Goal: Information Seeking & Learning: Learn about a topic

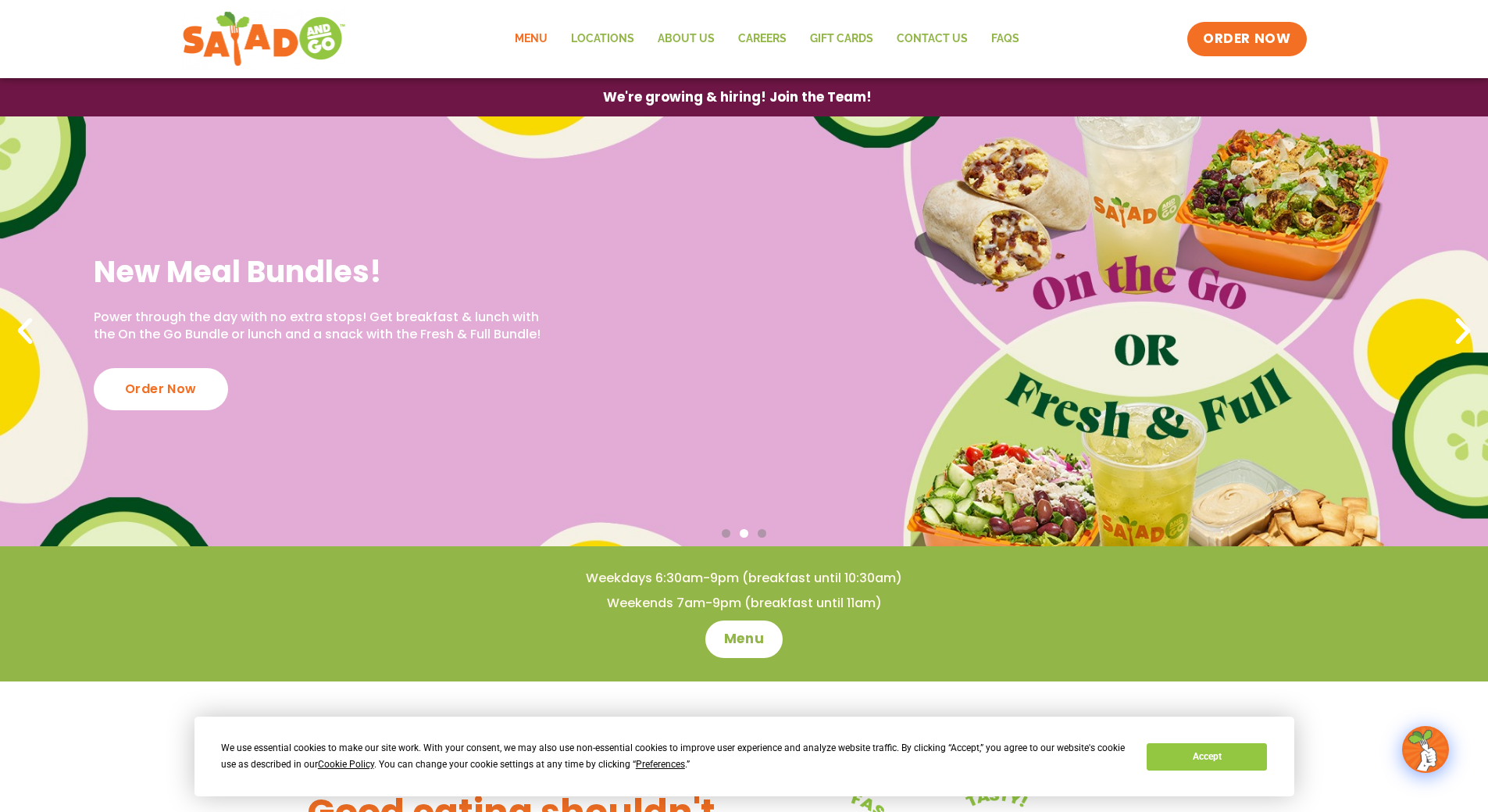
click at [536, 41] on link "Menu" at bounding box center [531, 38] width 57 height 36
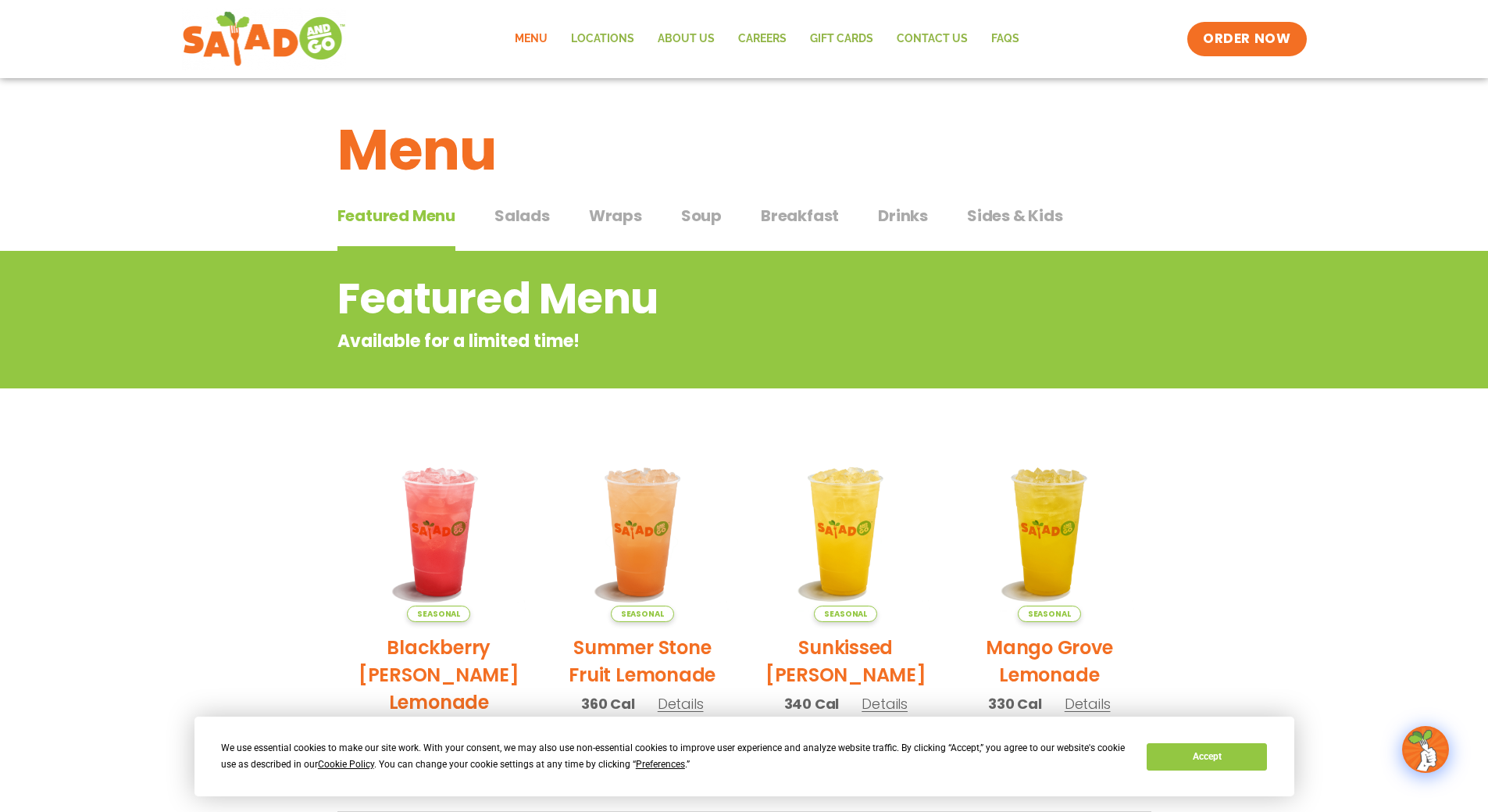
click at [597, 215] on span "Wraps" at bounding box center [616, 215] width 53 height 24
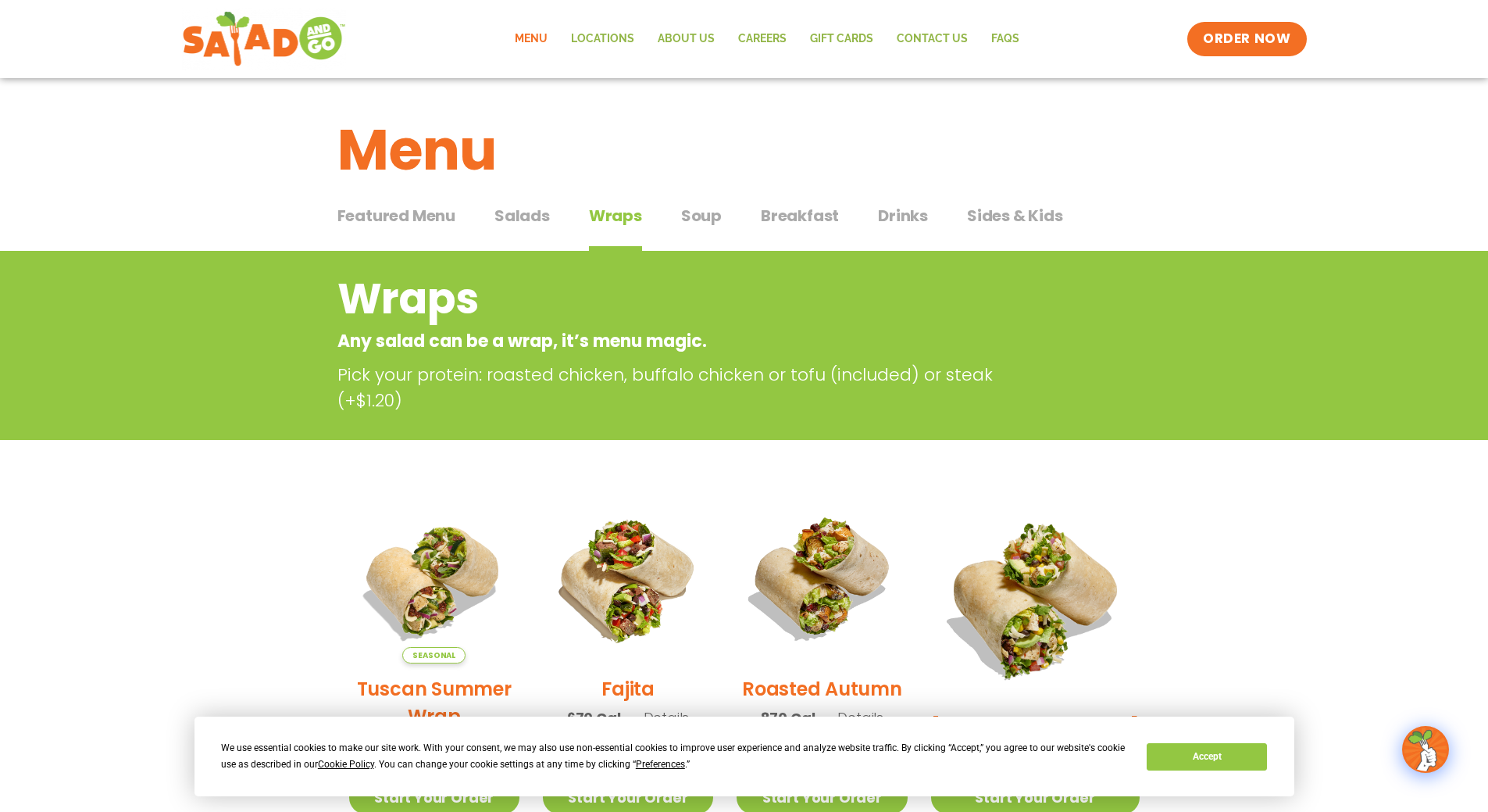
click at [503, 217] on span "Salads" at bounding box center [522, 215] width 56 height 24
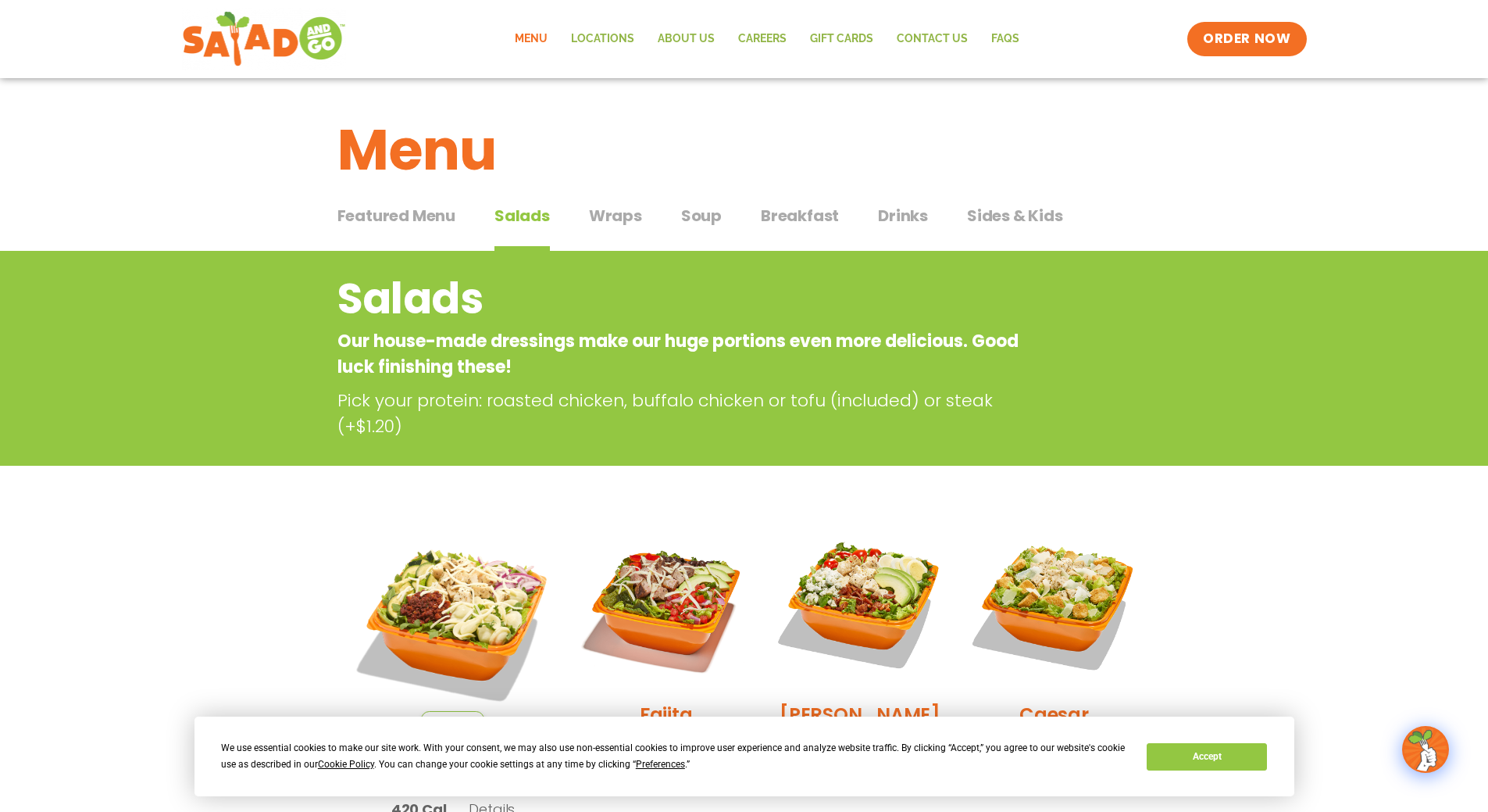
click at [706, 219] on span "Soup" at bounding box center [702, 215] width 41 height 24
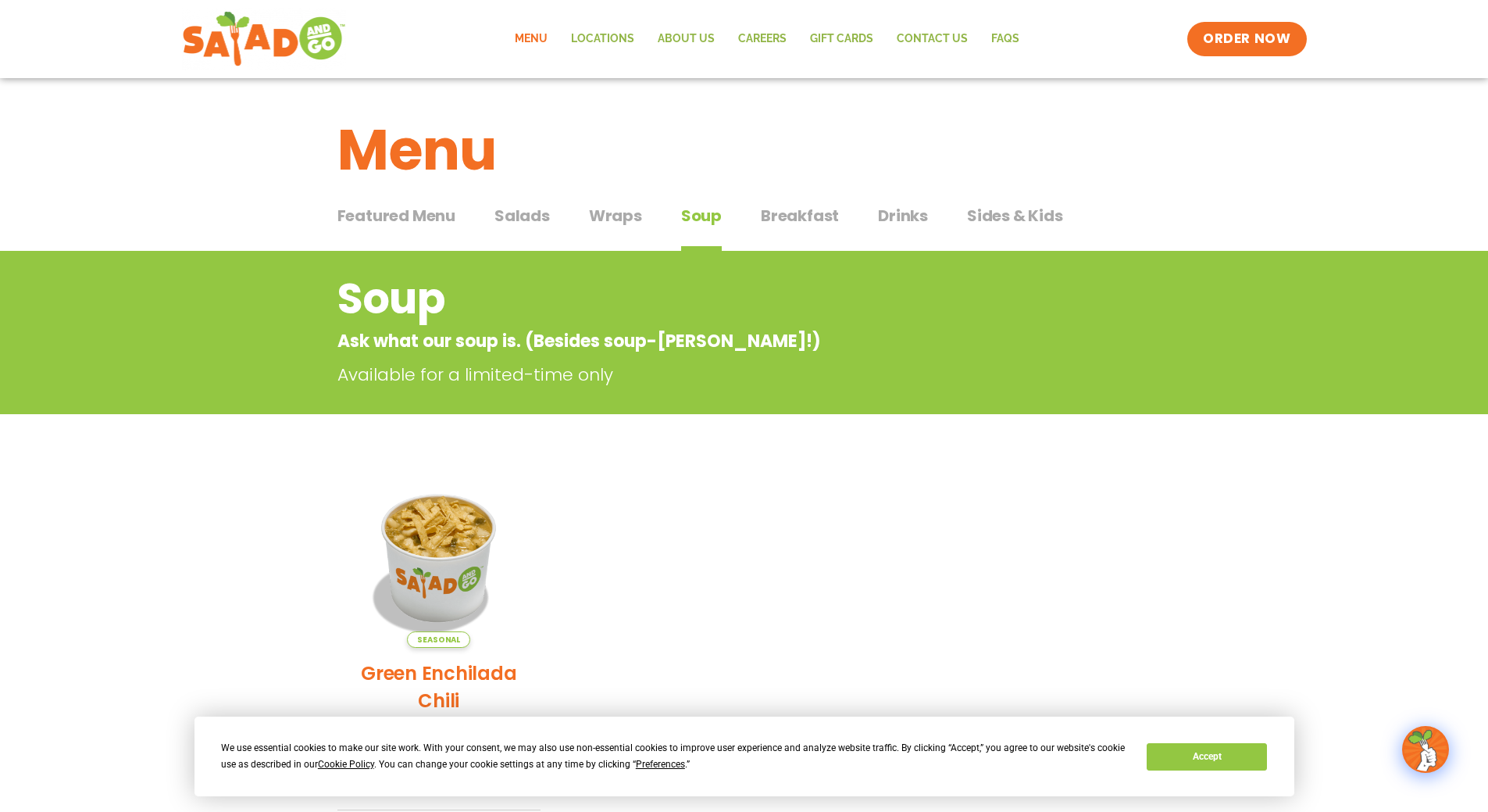
click at [907, 223] on span "Drinks" at bounding box center [902, 215] width 50 height 24
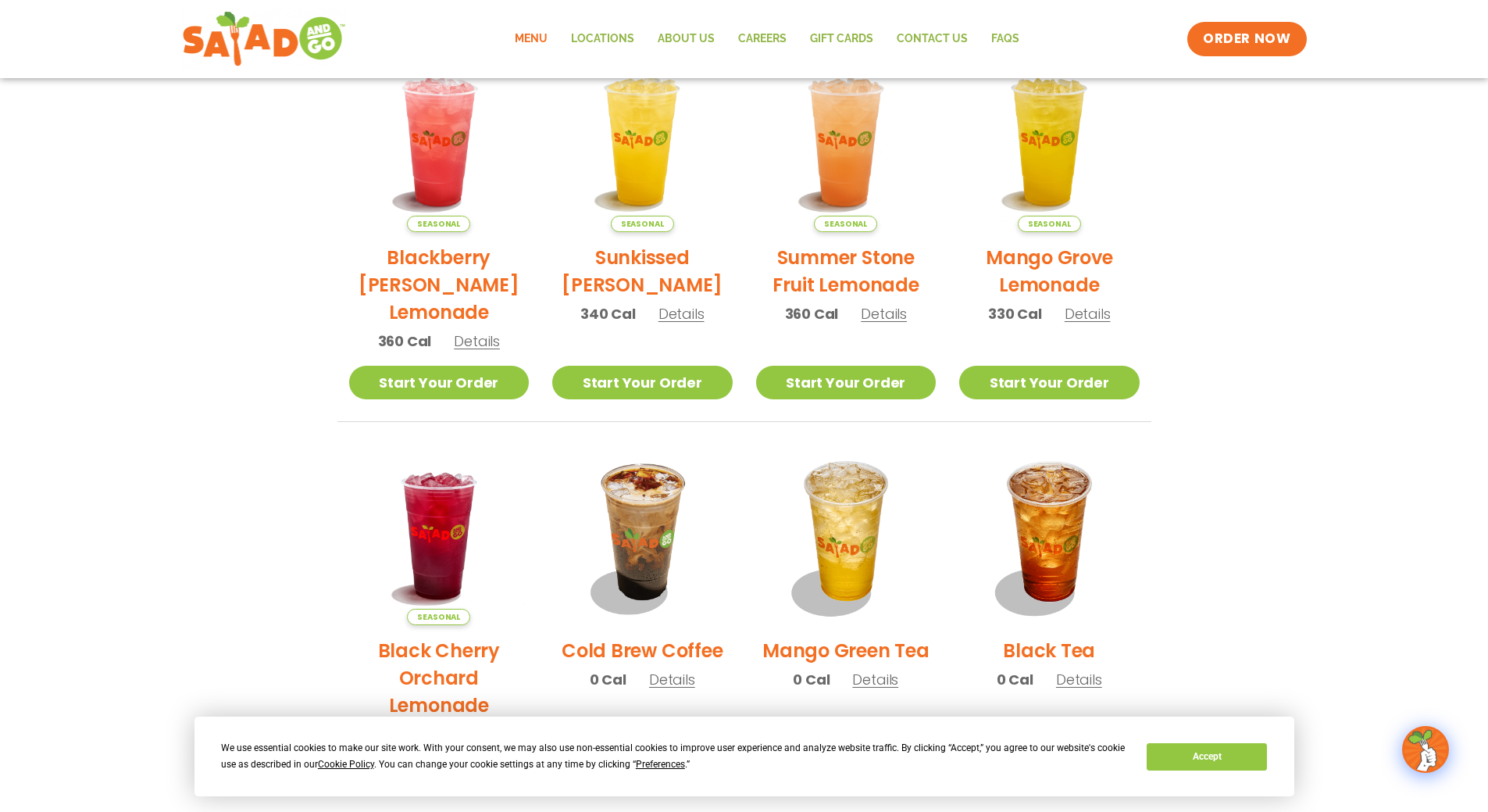
scroll to position [390, 0]
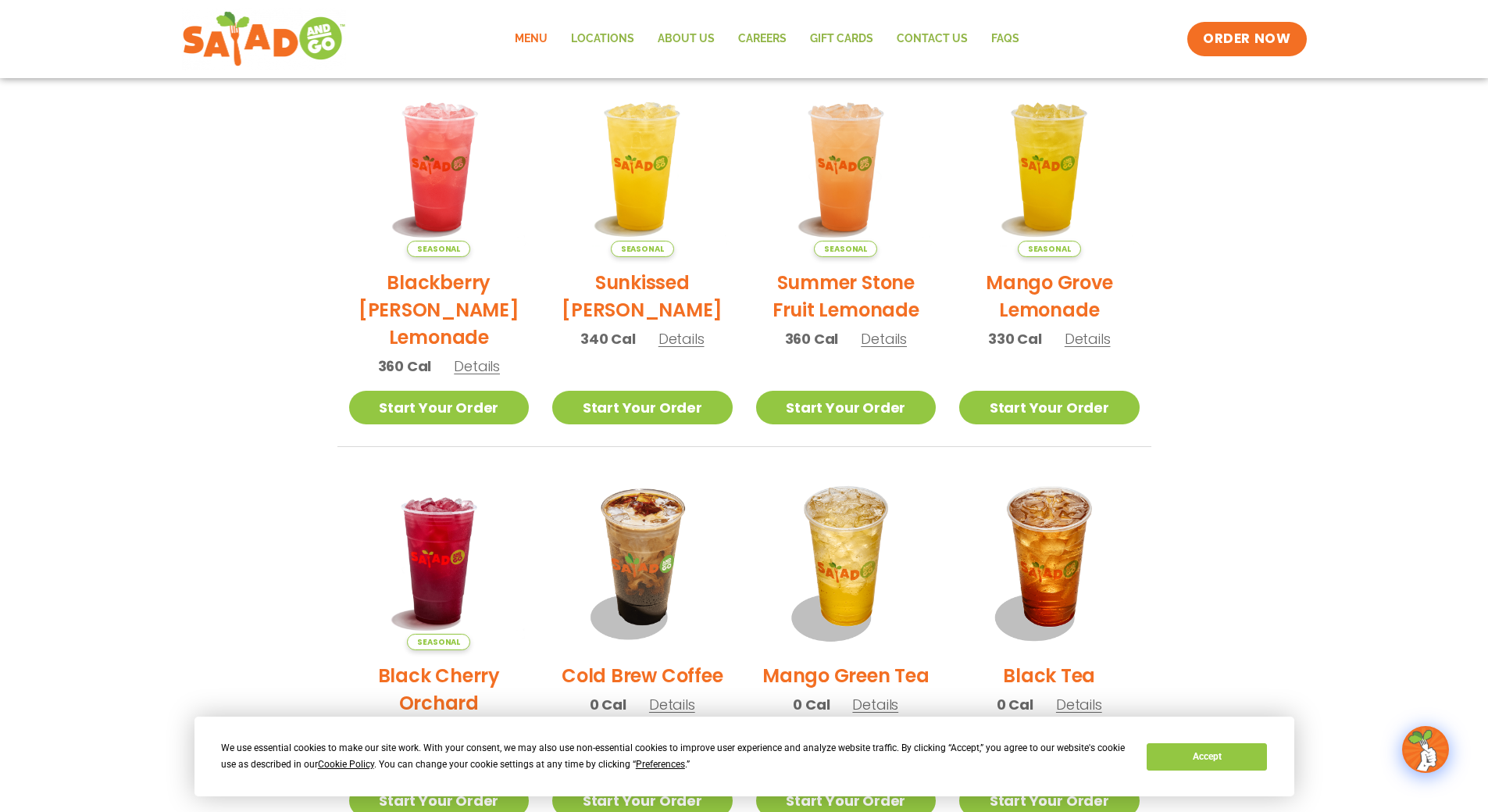
click at [480, 370] on span "Details" at bounding box center [476, 365] width 47 height 19
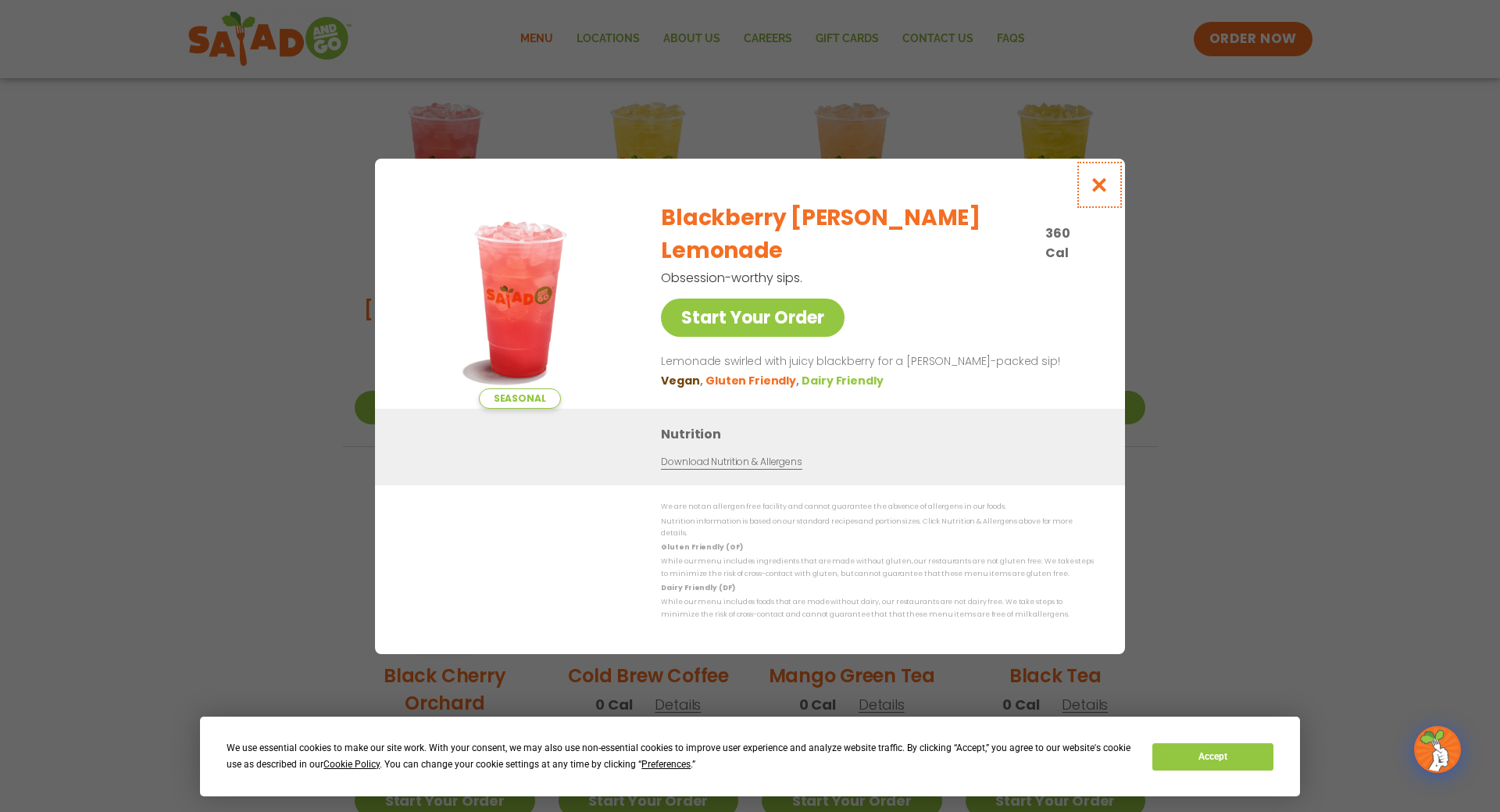
click at [1093, 193] on icon "Close modal" at bounding box center [1099, 185] width 19 height 16
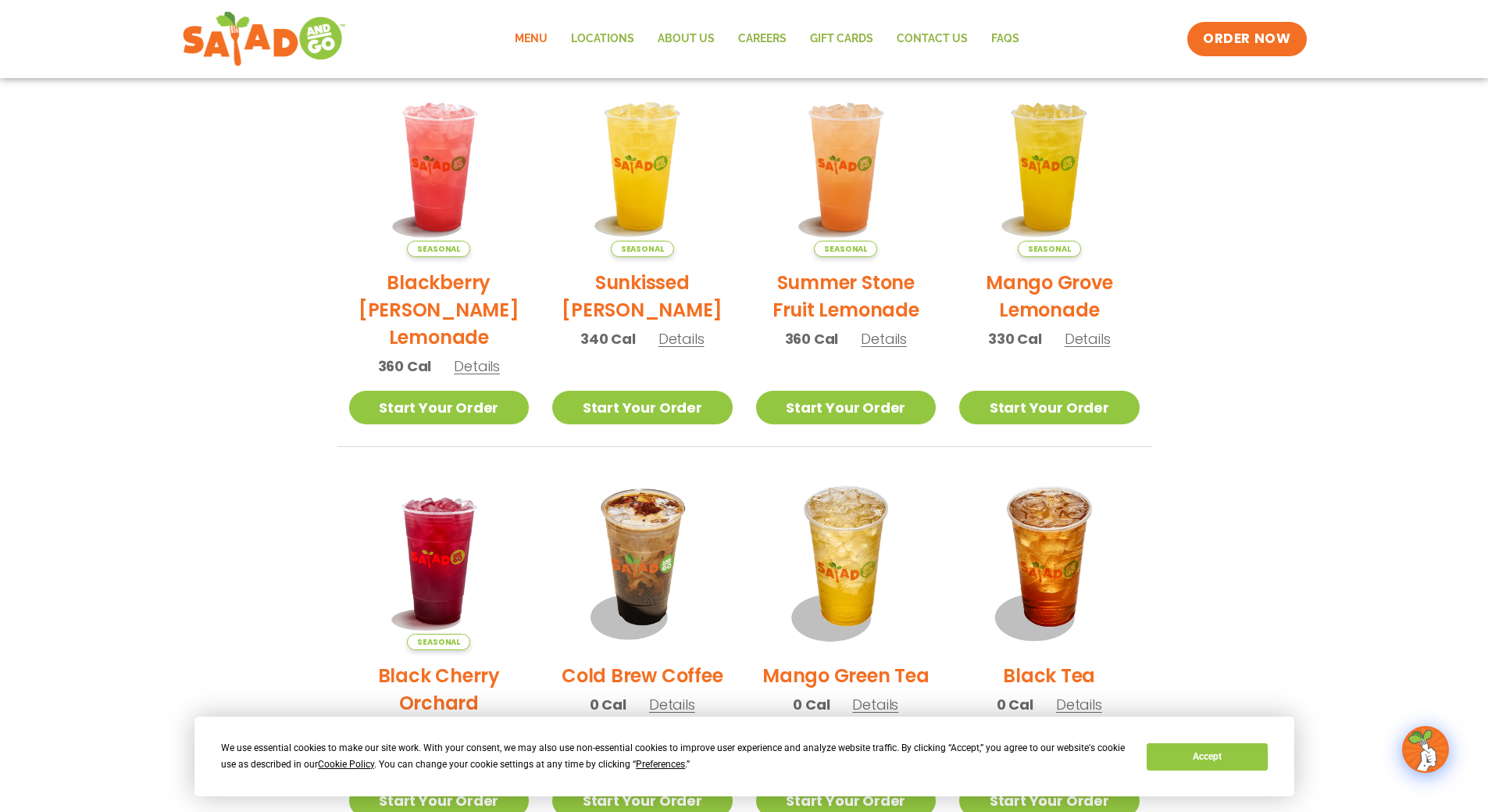
click at [891, 338] on span "Details" at bounding box center [884, 338] width 47 height 19
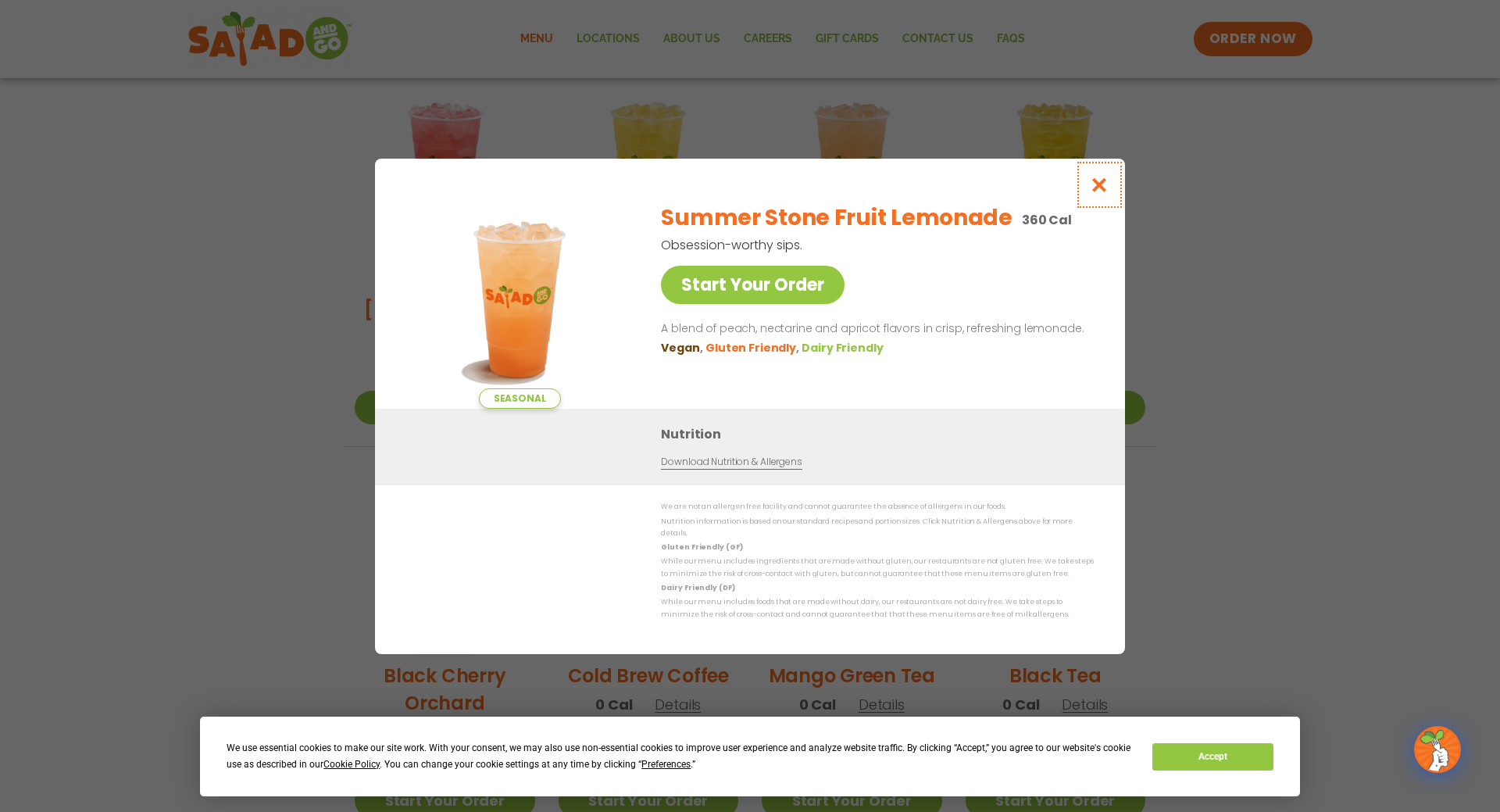
click at [1100, 192] on icon "Close modal" at bounding box center [1099, 185] width 19 height 16
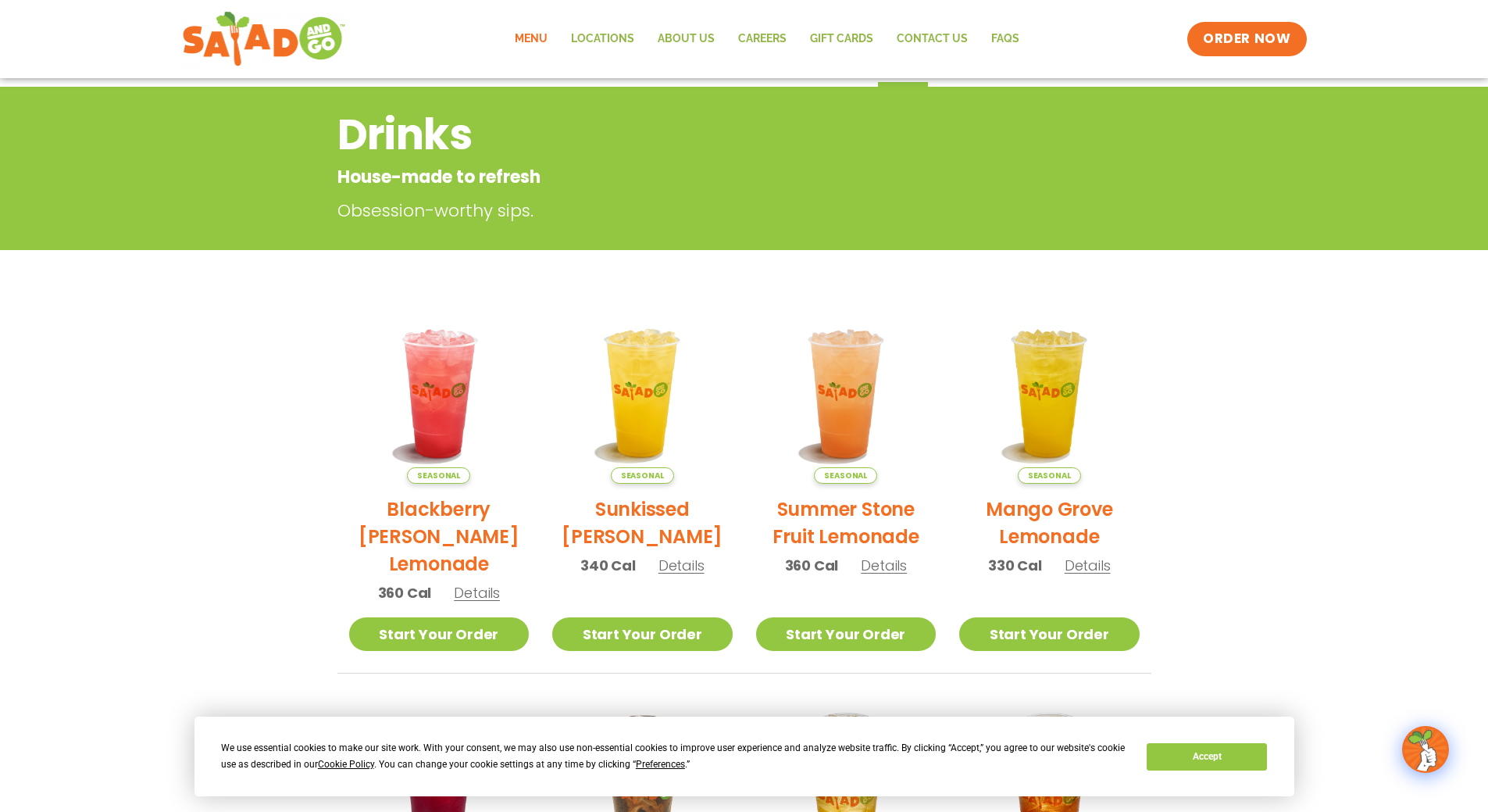
scroll to position [0, 0]
